Goal: Task Accomplishment & Management: Use online tool/utility

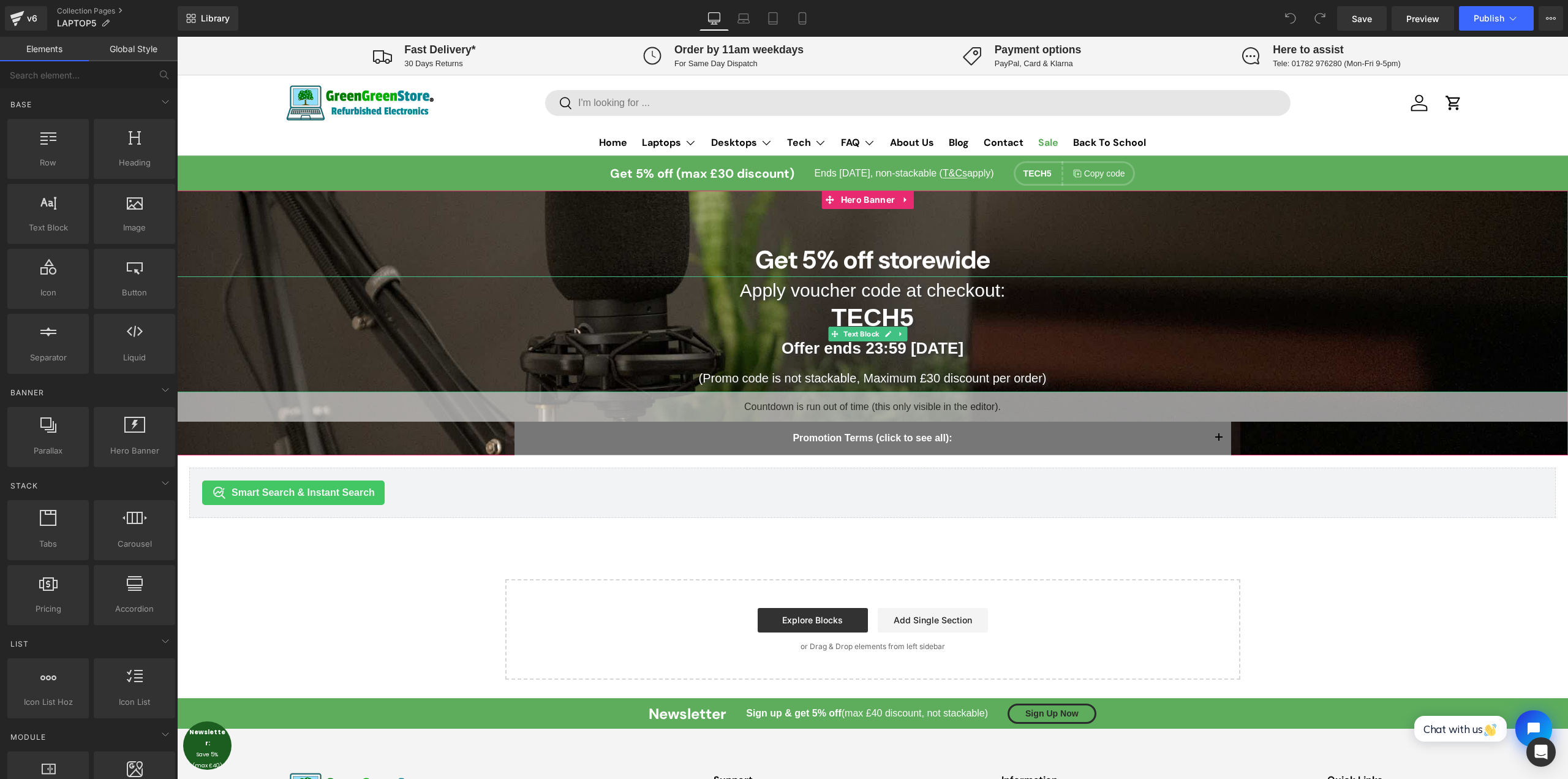
click at [963, 354] on strong "Offer ends 23:59 [DATE]" at bounding box center [872, 348] width 182 height 18
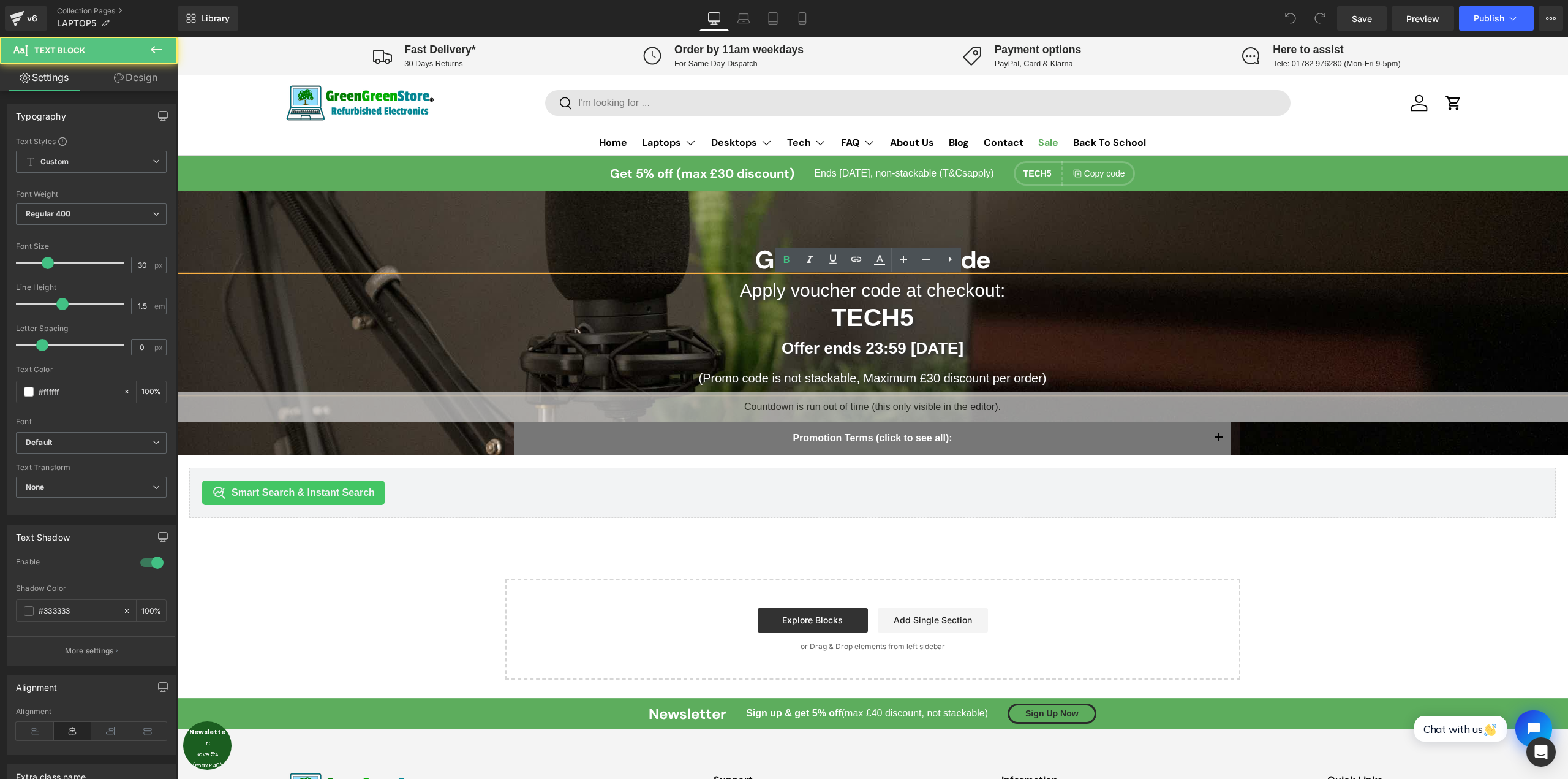
click at [904, 351] on strong "Offer ends 23:59 [DATE]" at bounding box center [872, 348] width 182 height 18
click at [915, 348] on strong "Offer ends 23:59 [DATE]" at bounding box center [872, 348] width 182 height 18
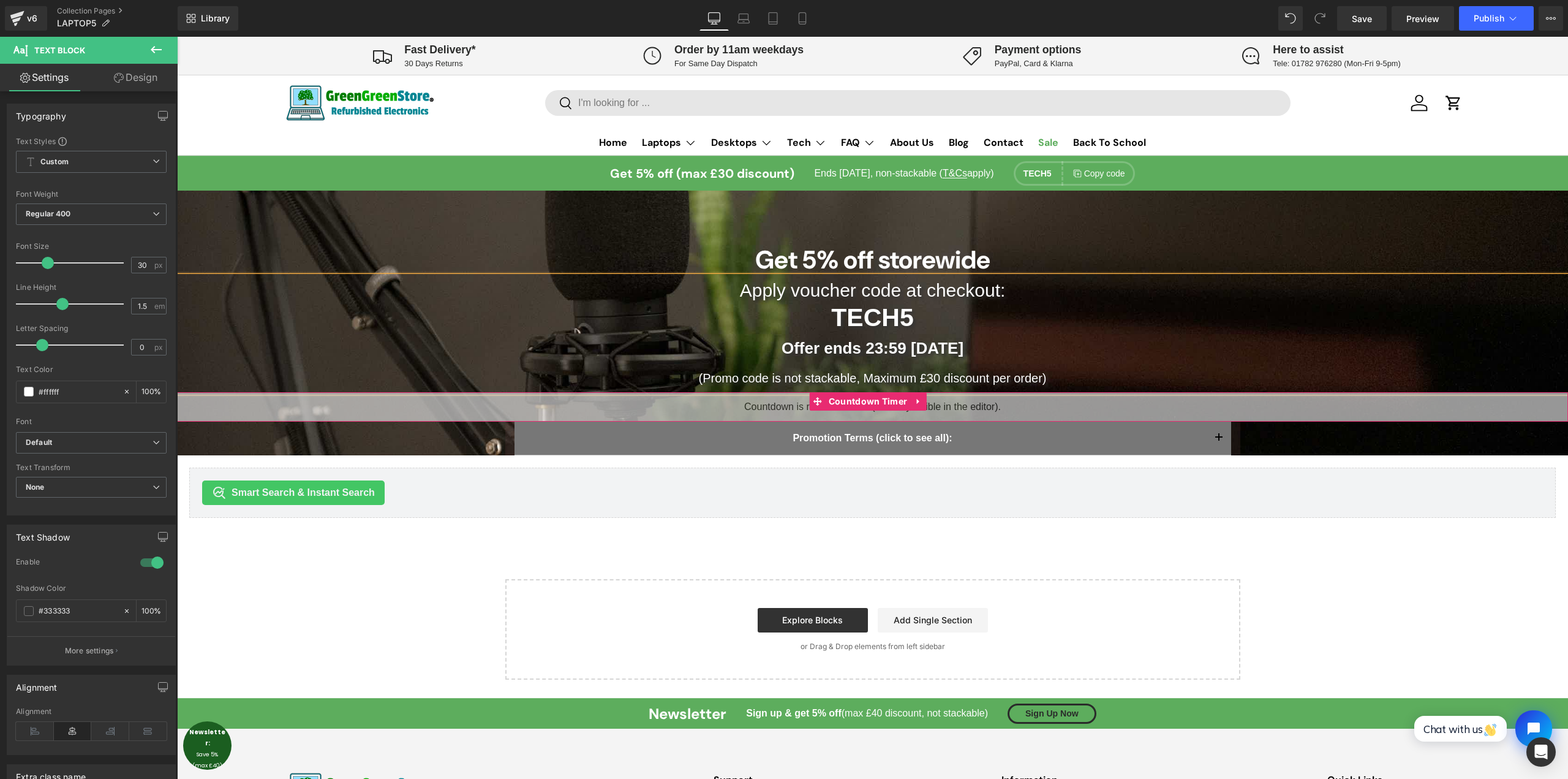
click at [991, 402] on div "00 Days 00 Hours 00 Minutes 00 Seconds" at bounding box center [872, 407] width 1391 height 30
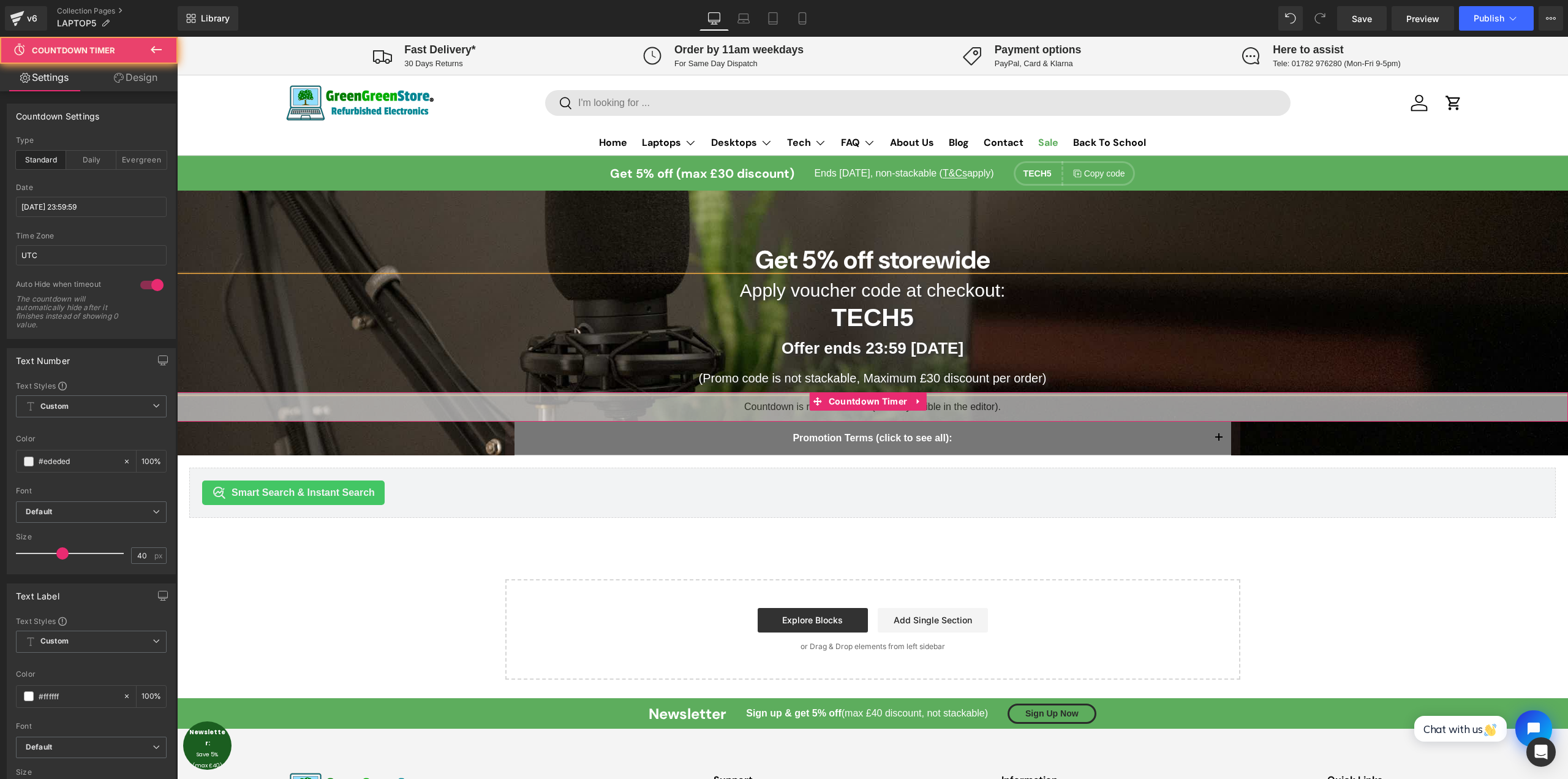
click at [991, 402] on div "00 Days 00 Hours 00 Minutes 00 Seconds" at bounding box center [872, 407] width 1391 height 30
click at [123, 205] on input "[DATE] 23:59:59" at bounding box center [91, 207] width 151 height 21
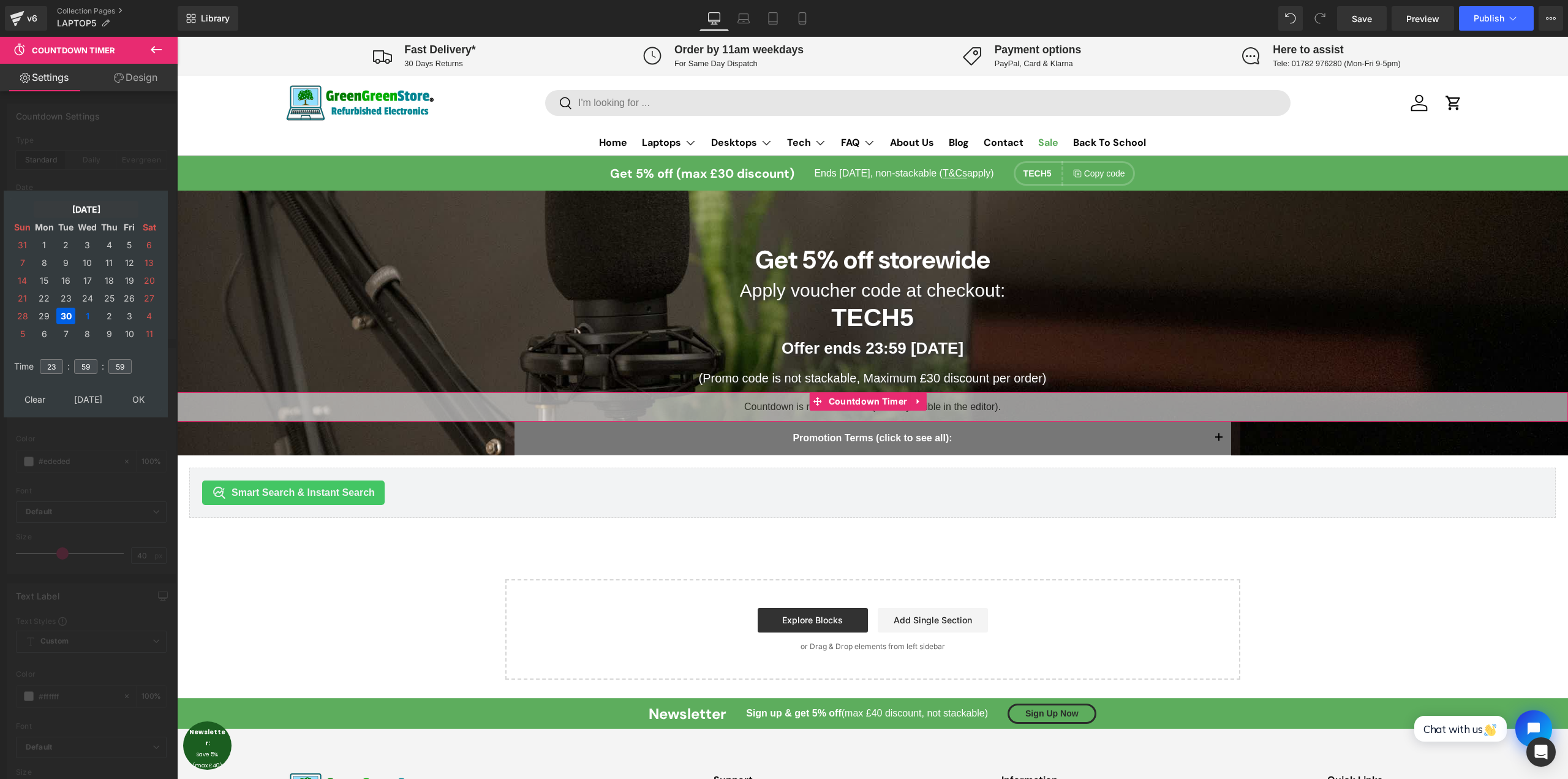
click at [82, 210] on td "[DATE]" at bounding box center [85, 210] width 104 height 17
click at [36, 373] on td "Nov" at bounding box center [30, 374] width 36 height 30
click at [83, 395] on td "OK" at bounding box center [85, 399] width 146 height 17
click at [45, 263] on td "3" at bounding box center [44, 263] width 21 height 17
type input "[DATE] 23:59:59"
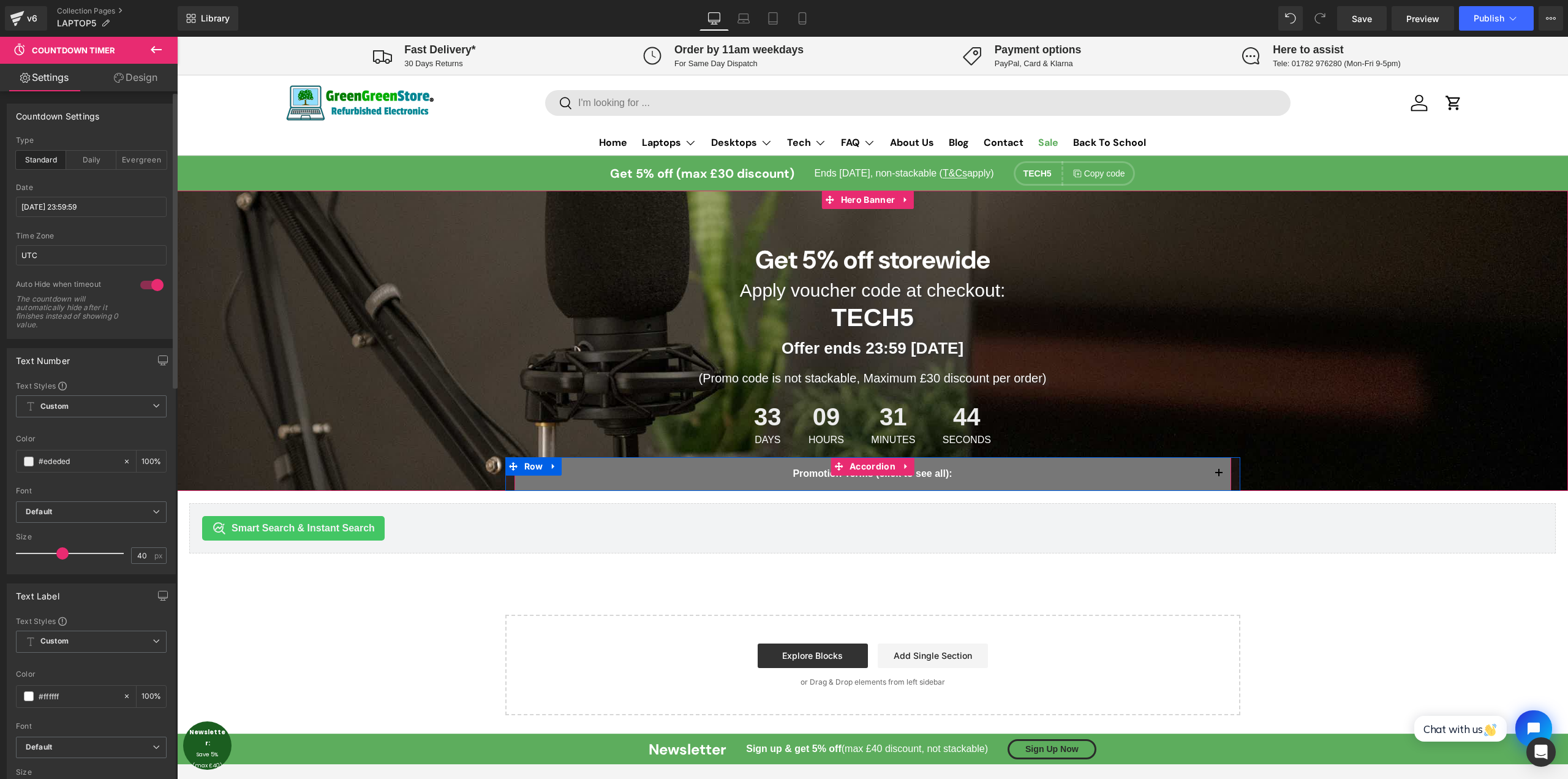
click at [1214, 475] on button "button" at bounding box center [1219, 473] width 24 height 33
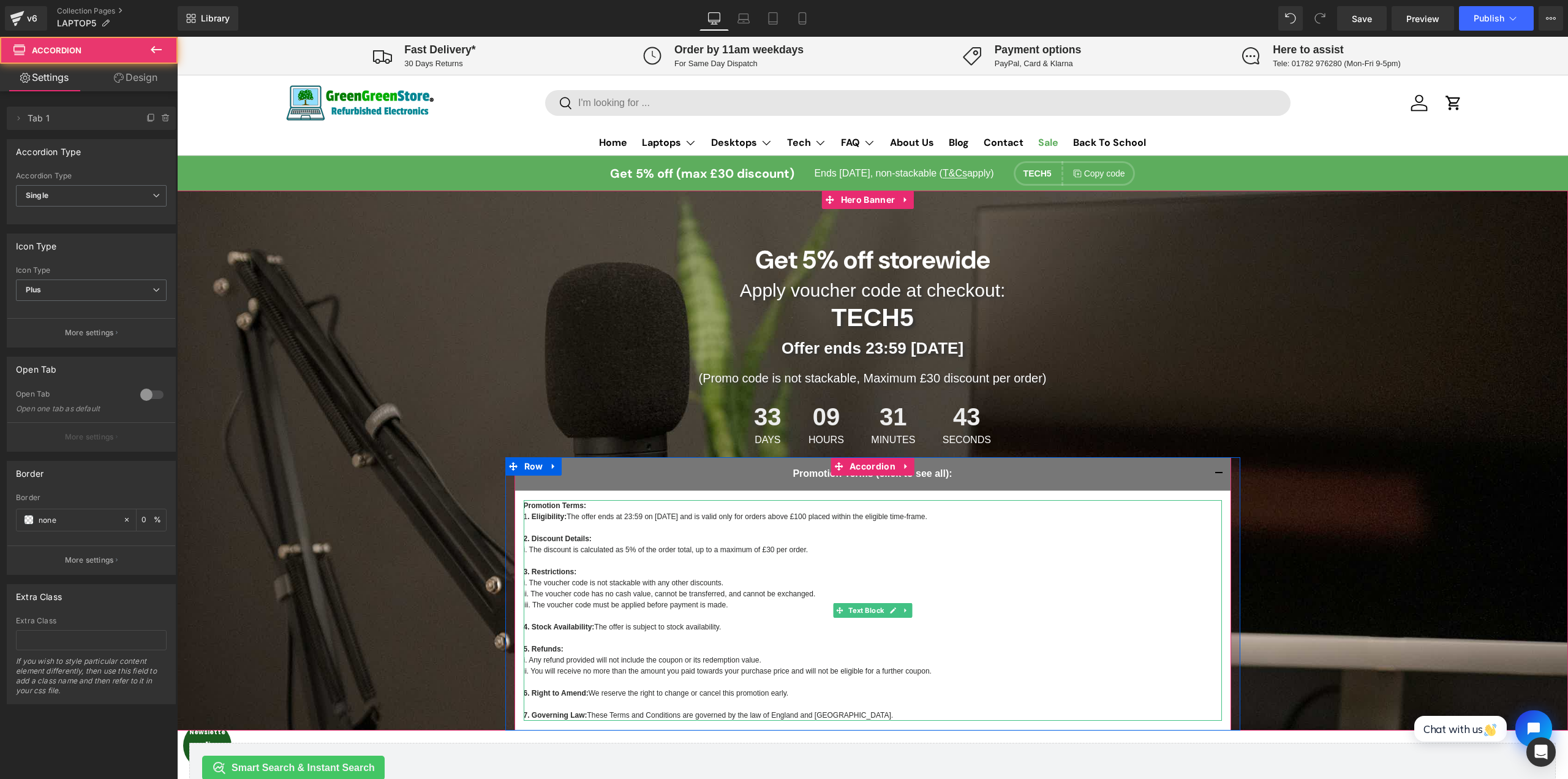
click at [695, 537] on p "Promotion Terms: 1 . Eligibility: The offer ends at 23:59 on [DATE] and is vali…" at bounding box center [872, 527] width 698 height 55
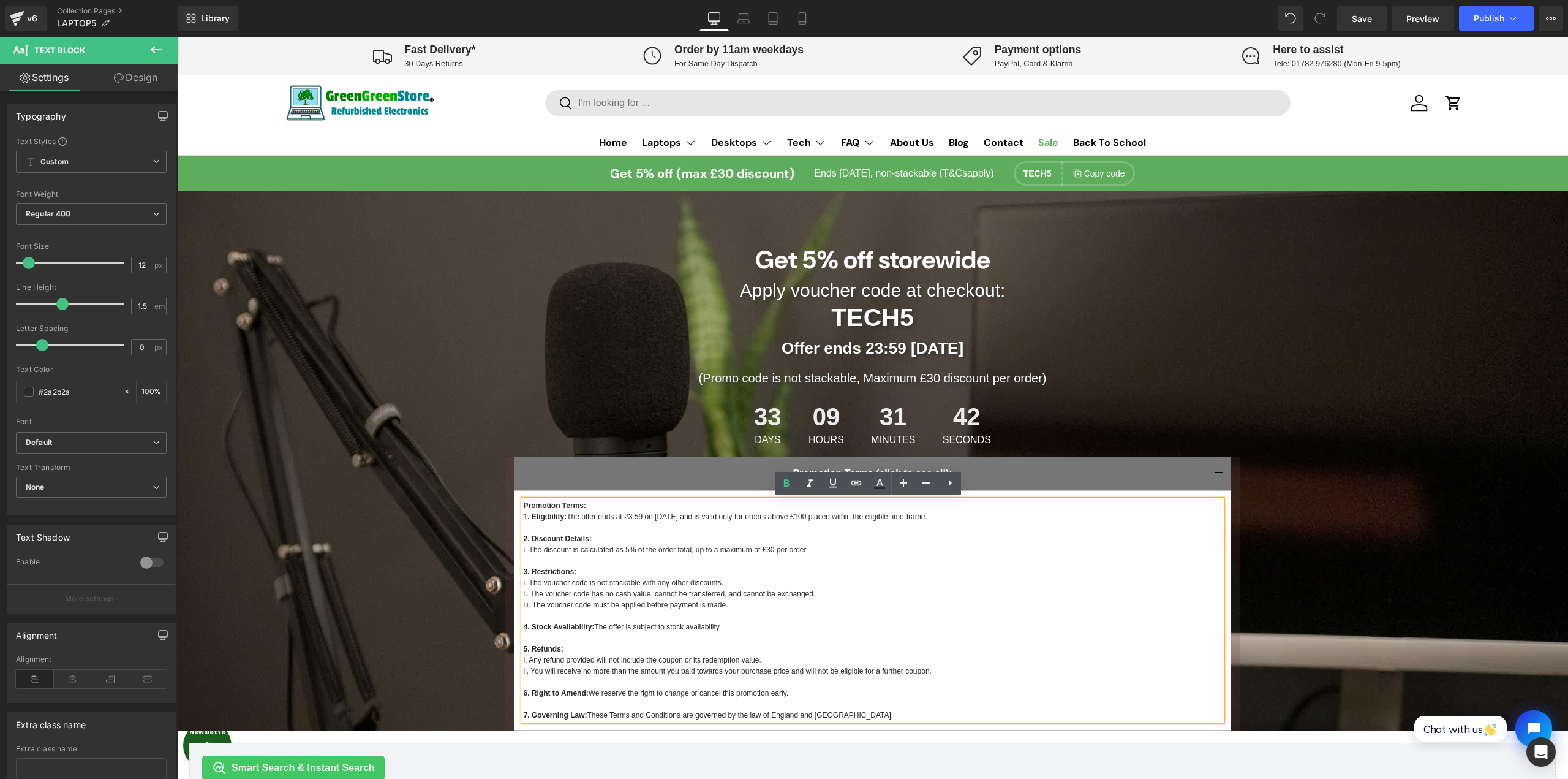
click at [666, 517] on p "Promotion Terms: 1 . Eligibility: The offer ends at 23:59 on [DATE] and is vali…" at bounding box center [872, 527] width 698 height 55
click at [685, 515] on p "Promotion Terms: 1 . Eligibility: The offer ends at 23:59 on [DATE] and is vali…" at bounding box center [872, 527] width 698 height 55
click at [1209, 470] on button "button" at bounding box center [1219, 473] width 24 height 33
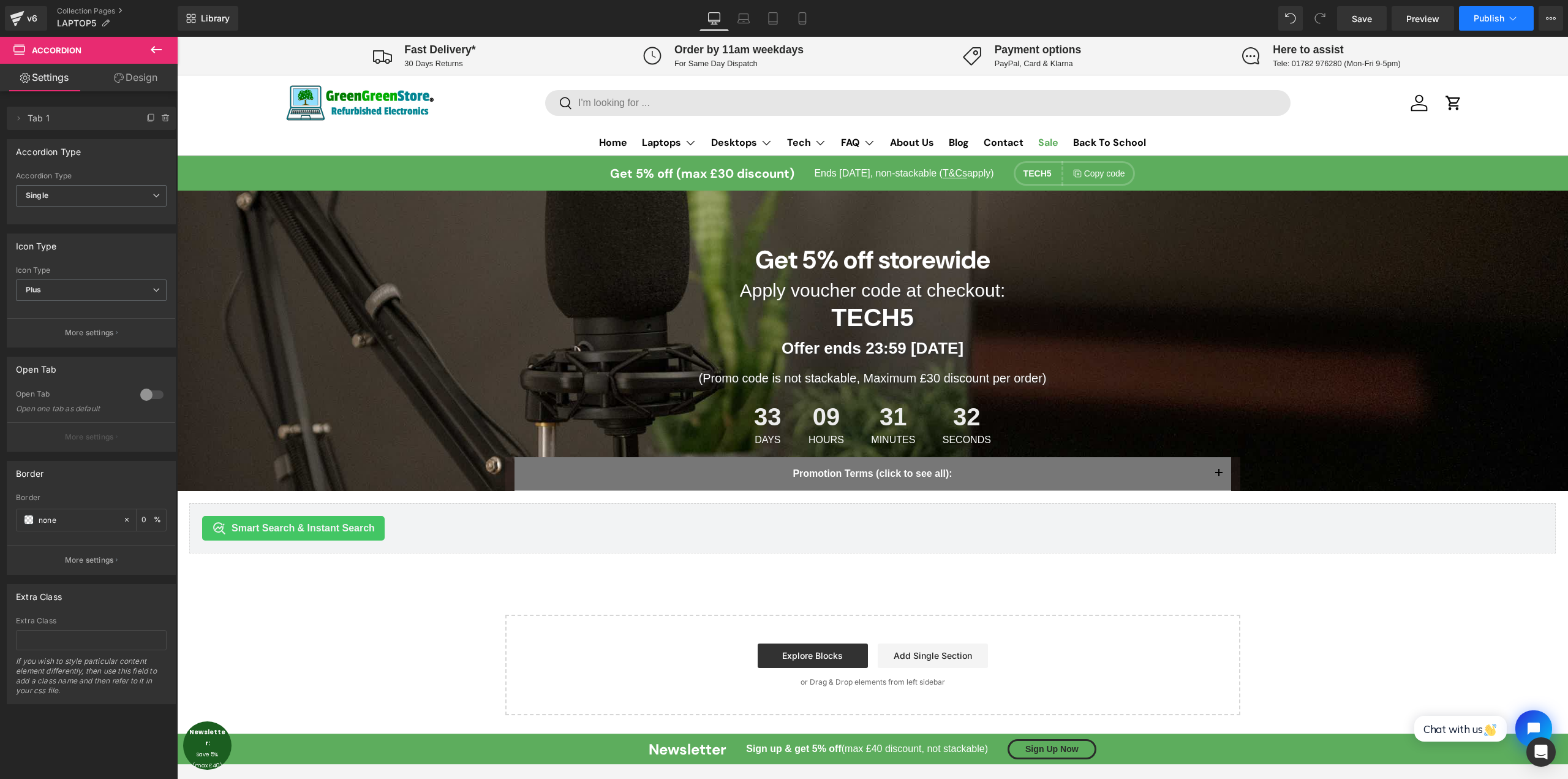
click at [1492, 18] on span "Publish" at bounding box center [1489, 18] width 30 height 10
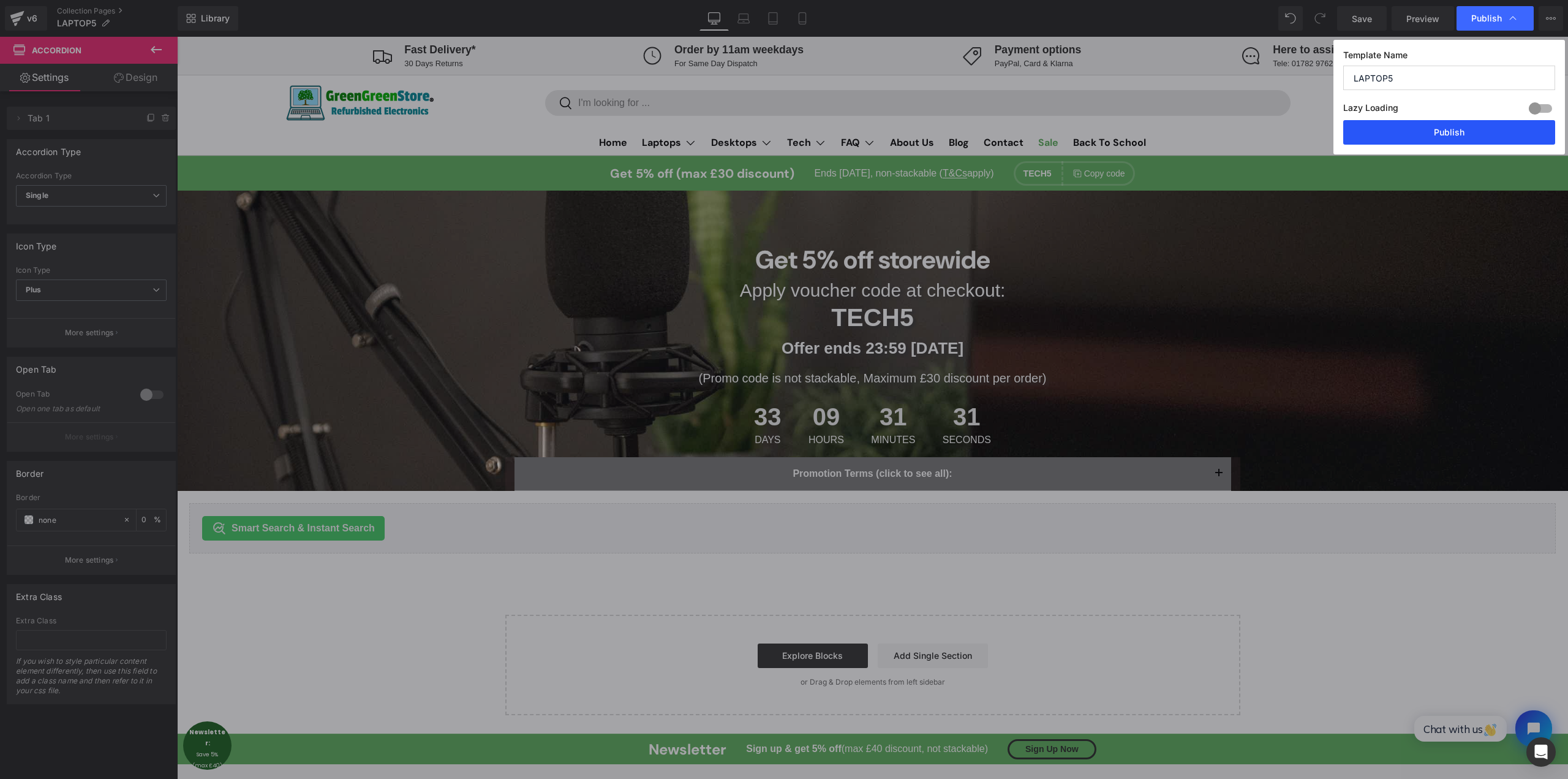
click at [1461, 137] on button "Publish" at bounding box center [1449, 133] width 212 height 24
